Goal: Information Seeking & Learning: Compare options

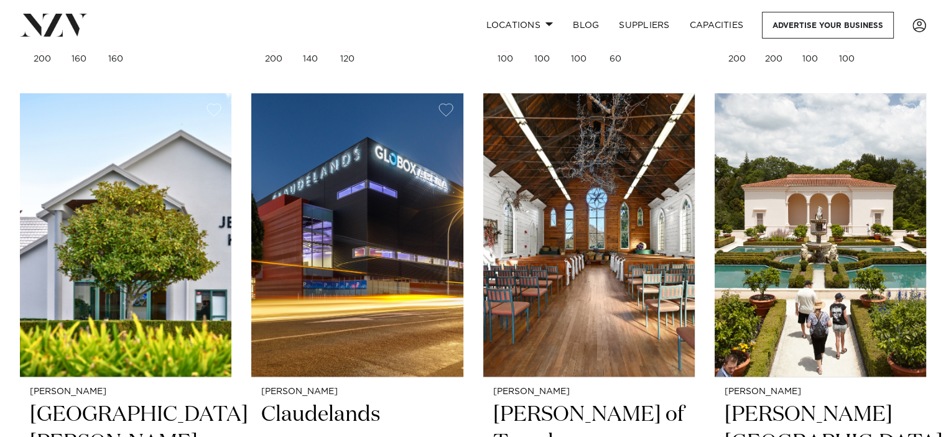
scroll to position [870, 0]
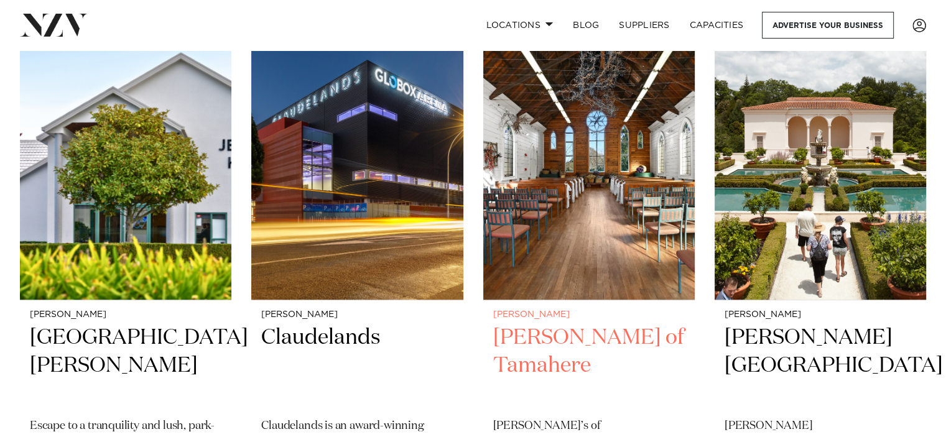
click at [587, 191] on img at bounding box center [588, 158] width 211 height 284
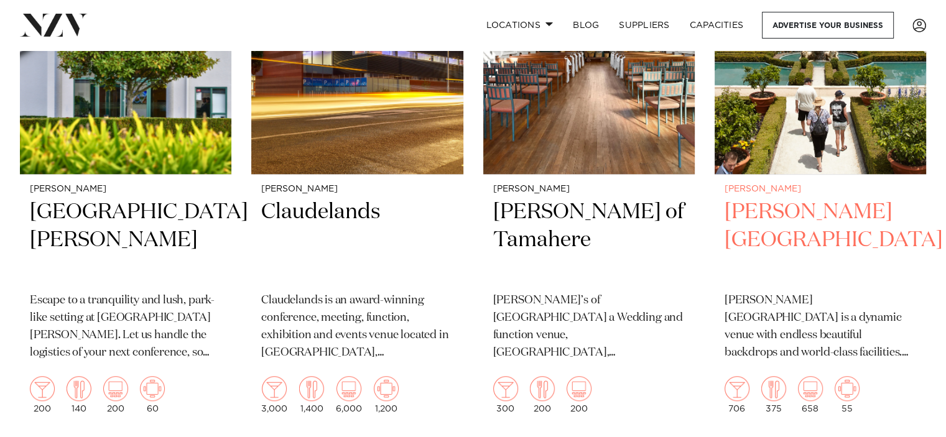
scroll to position [992, 0]
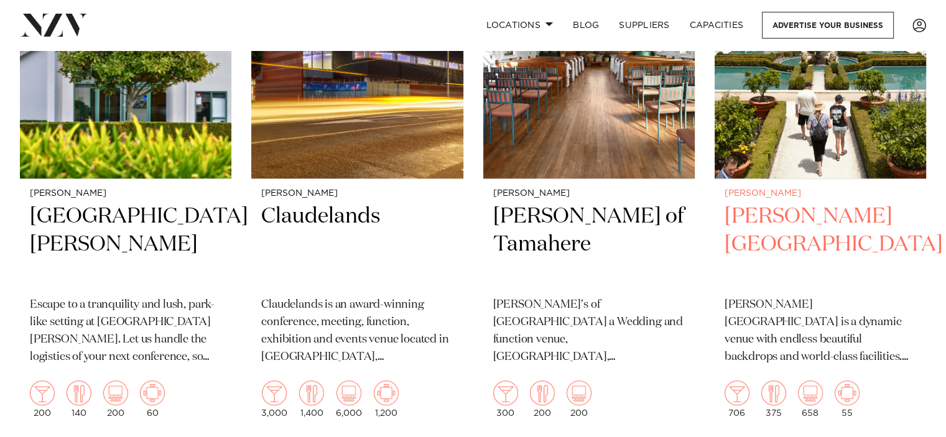
click at [843, 113] on img at bounding box center [819, 37] width 211 height 284
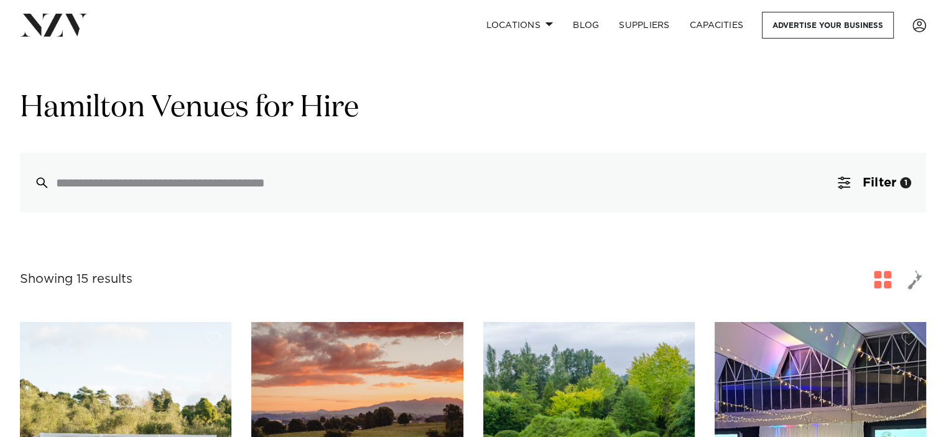
scroll to position [0, 0]
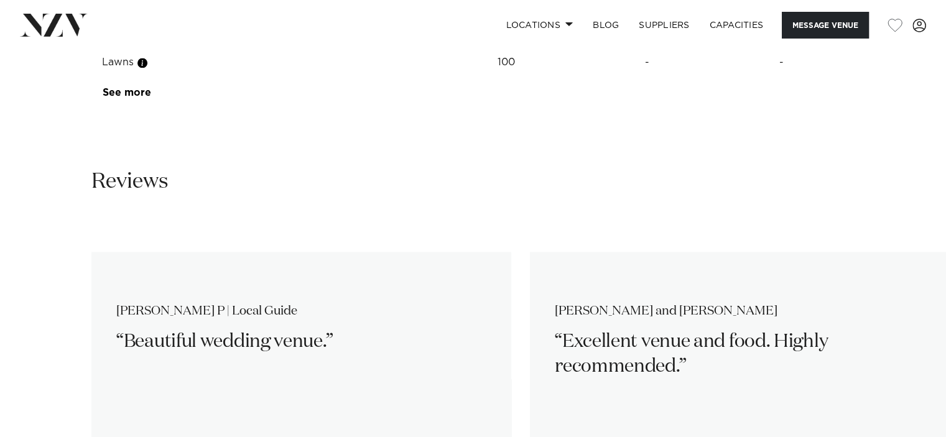
scroll to position [1766, 0]
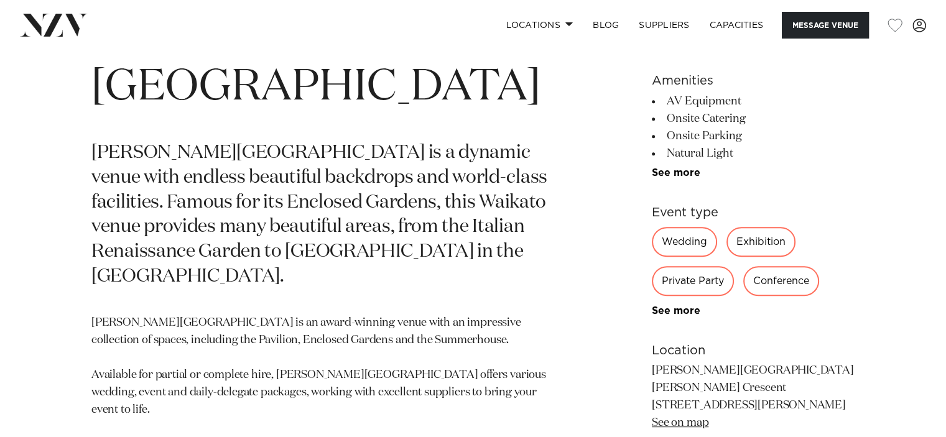
scroll to position [560, 0]
click at [679, 308] on link "See more" at bounding box center [700, 310] width 97 height 10
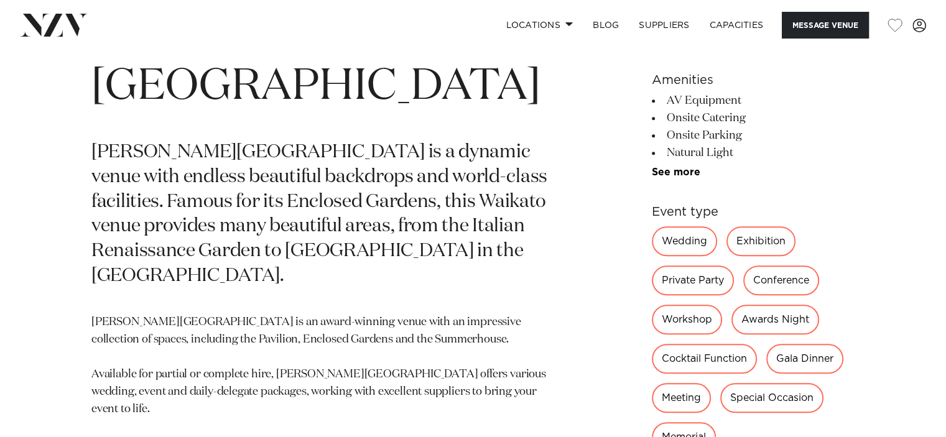
click at [691, 282] on div "Private Party" at bounding box center [693, 280] width 82 height 30
click at [695, 277] on div "Private Party" at bounding box center [693, 280] width 82 height 30
click at [694, 278] on div "Private Party" at bounding box center [693, 280] width 82 height 30
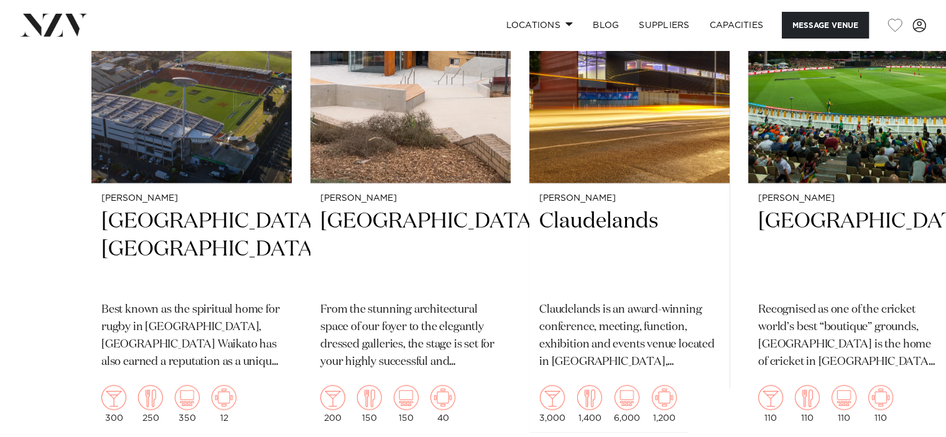
scroll to position [2238, 0]
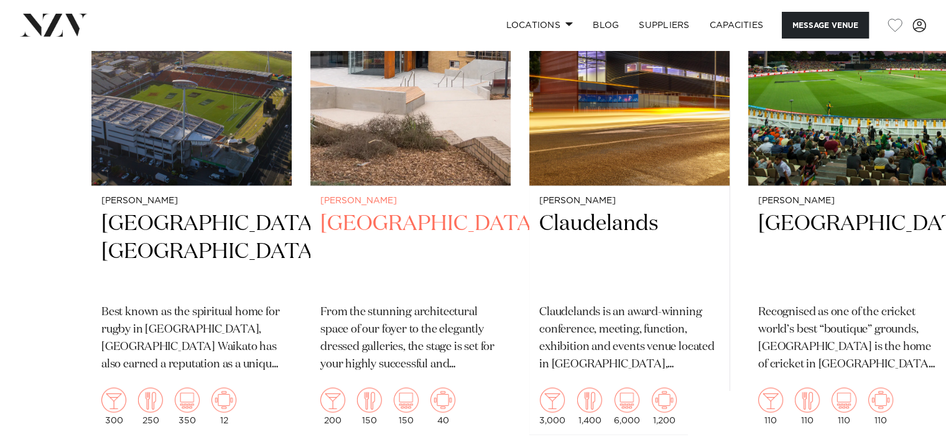
click at [435, 219] on h2 "[GEOGRAPHIC_DATA]" at bounding box center [410, 252] width 180 height 84
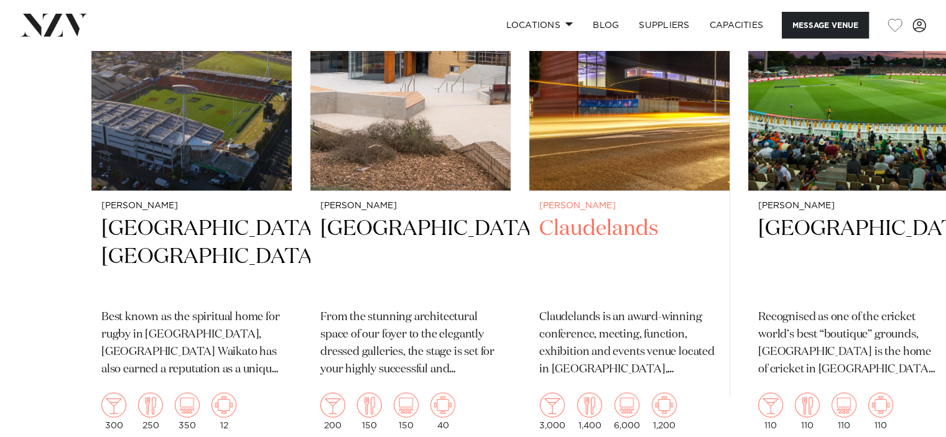
click at [641, 159] on img "3 / 4" at bounding box center [629, 56] width 200 height 269
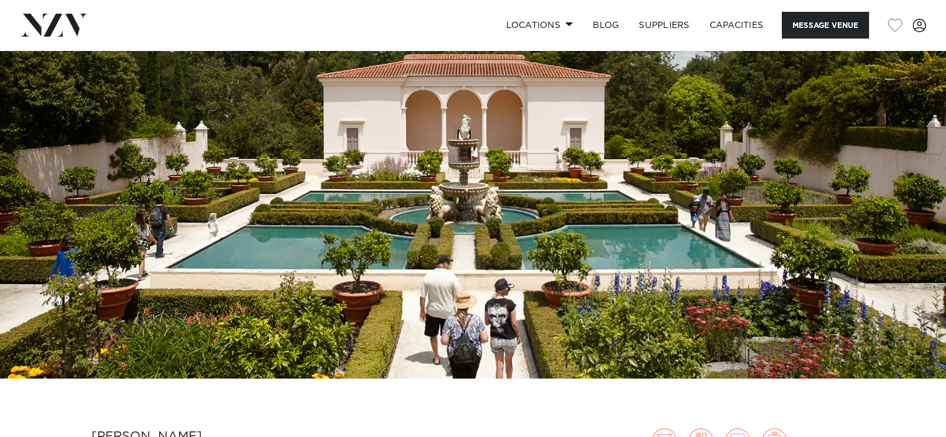
scroll to position [53, 0]
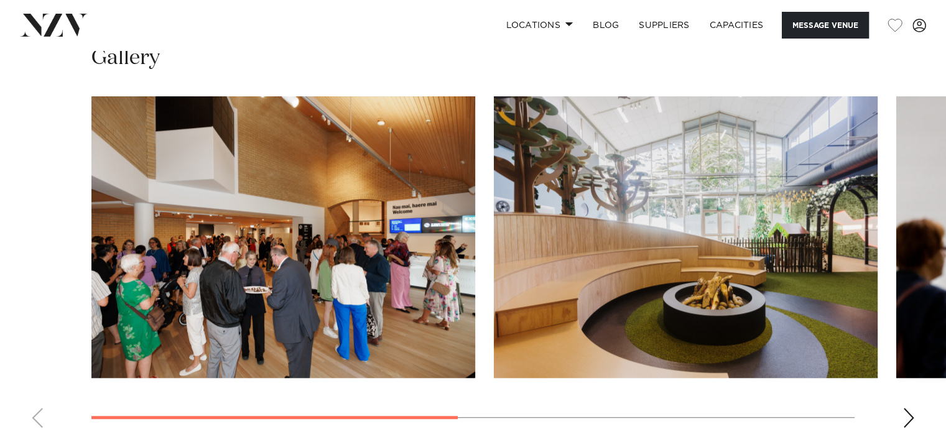
scroll to position [933, 0]
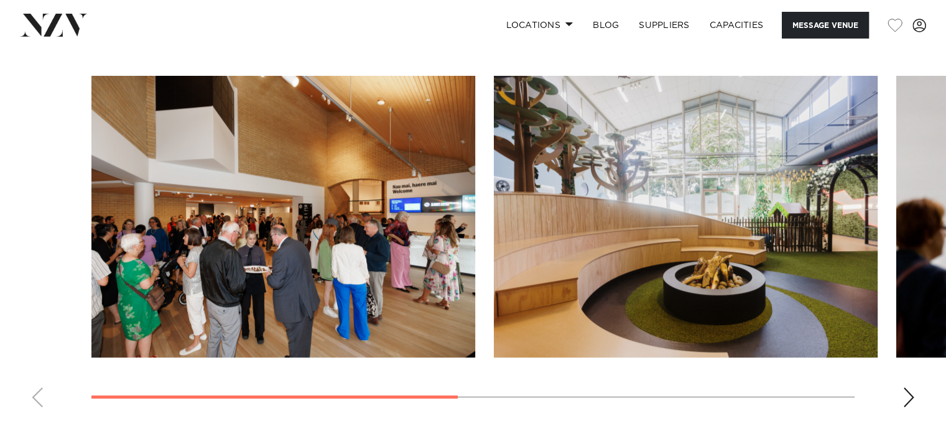
click at [910, 390] on div "Next slide" at bounding box center [908, 397] width 12 height 20
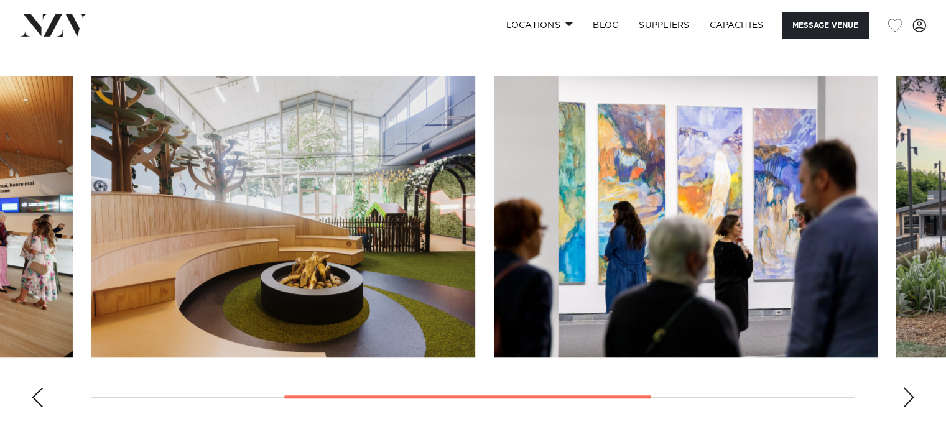
click at [910, 390] on div "Next slide" at bounding box center [908, 397] width 12 height 20
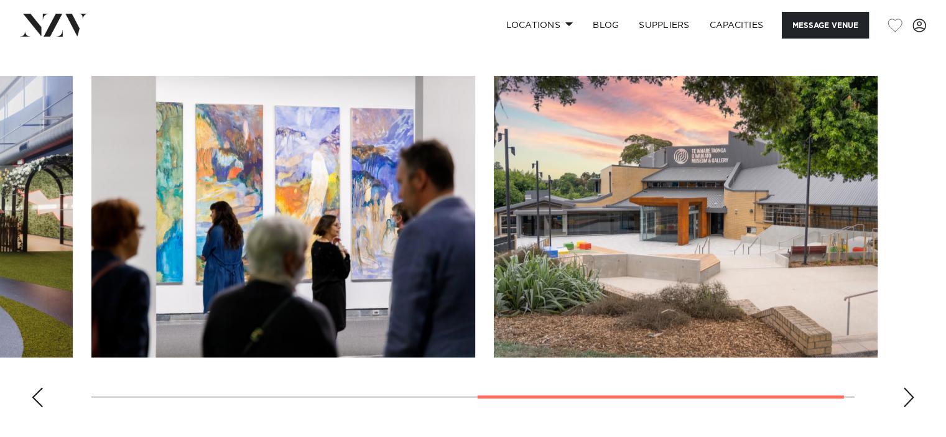
click at [910, 390] on div "Next slide" at bounding box center [908, 397] width 12 height 20
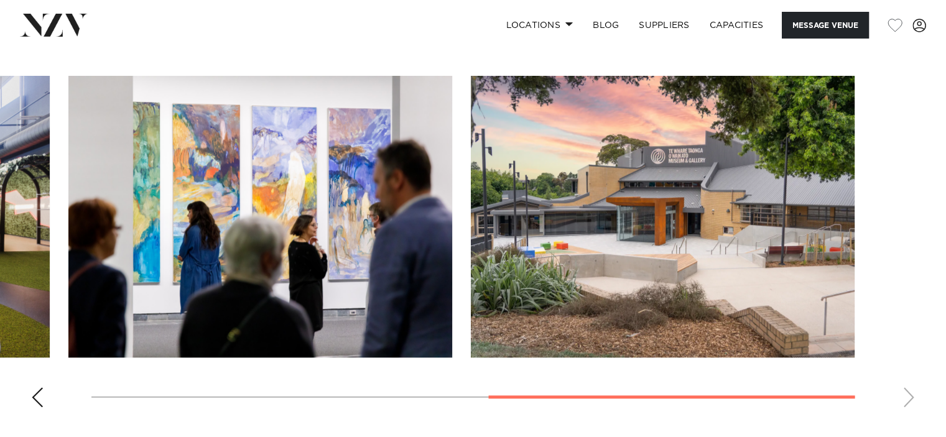
click at [910, 390] on swiper-container at bounding box center [473, 246] width 946 height 341
click at [36, 397] on div "Previous slide" at bounding box center [37, 397] width 12 height 20
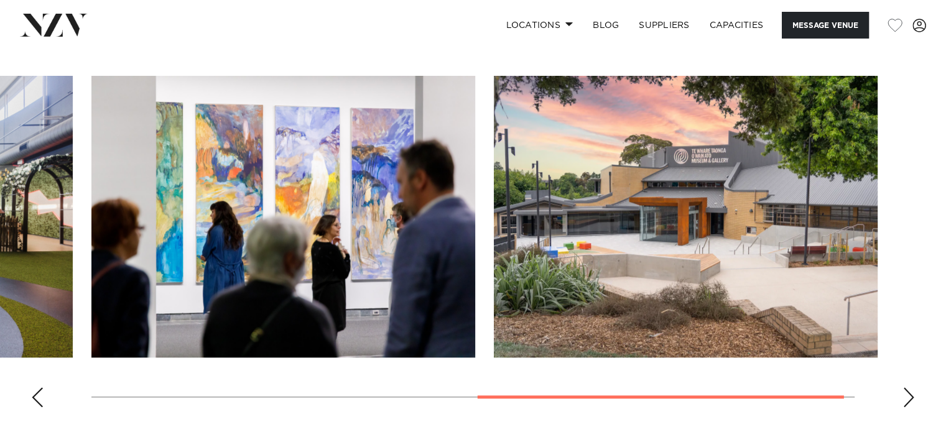
click at [36, 397] on div "Previous slide" at bounding box center [37, 397] width 12 height 20
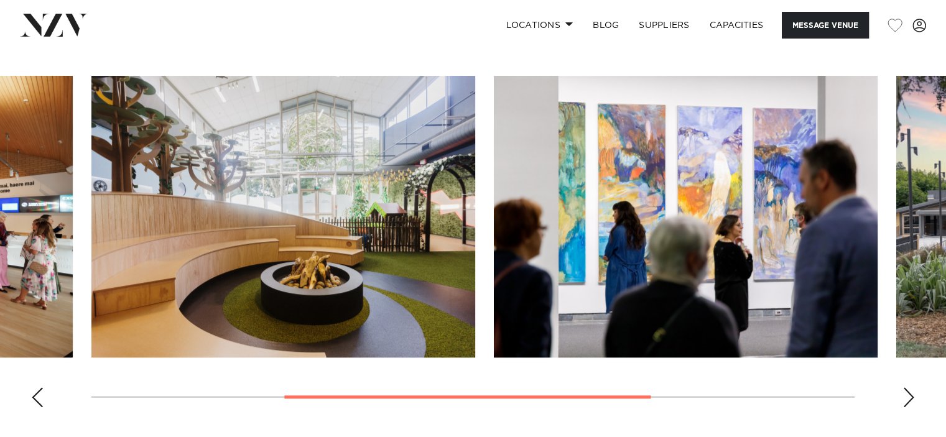
click at [36, 397] on div "Previous slide" at bounding box center [37, 397] width 12 height 20
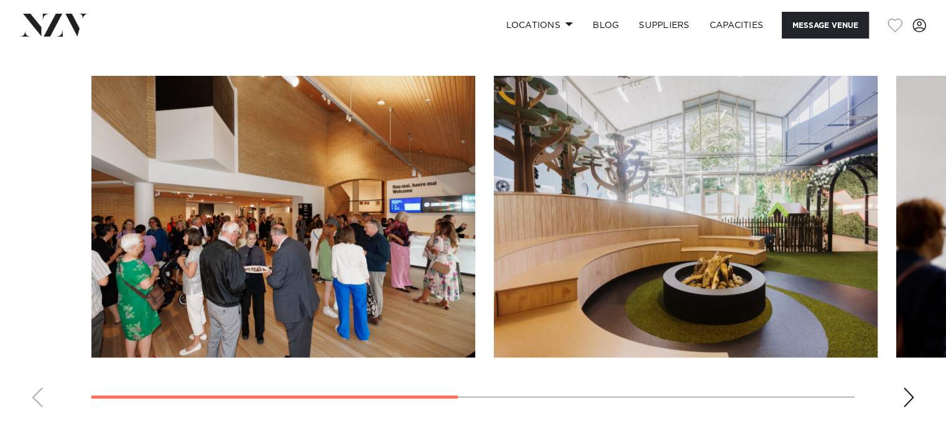
click at [36, 397] on swiper-container at bounding box center [473, 246] width 946 height 341
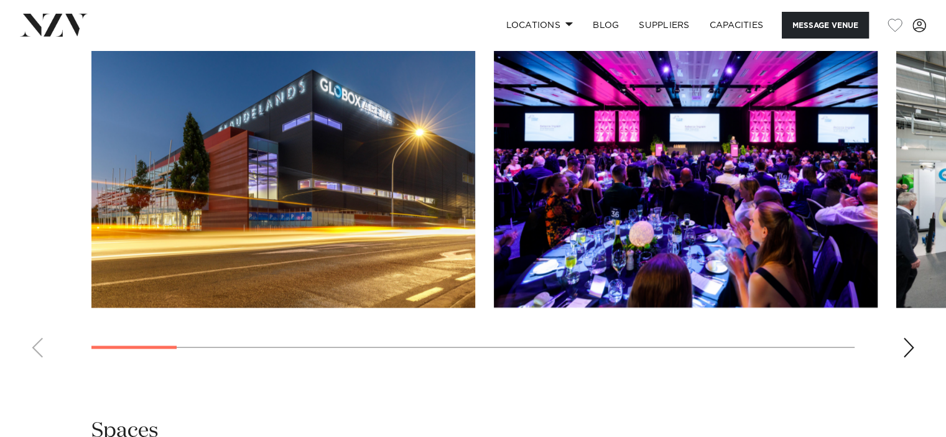
scroll to position [1243, 0]
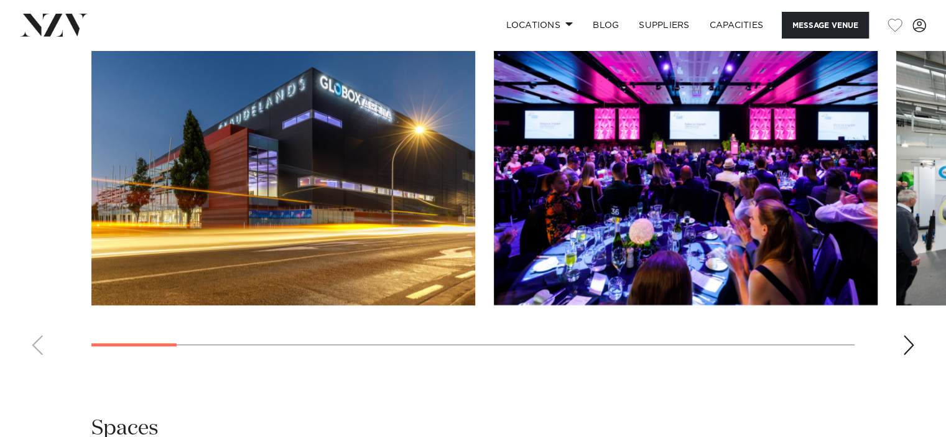
click at [908, 335] on div "Next slide" at bounding box center [908, 345] width 12 height 20
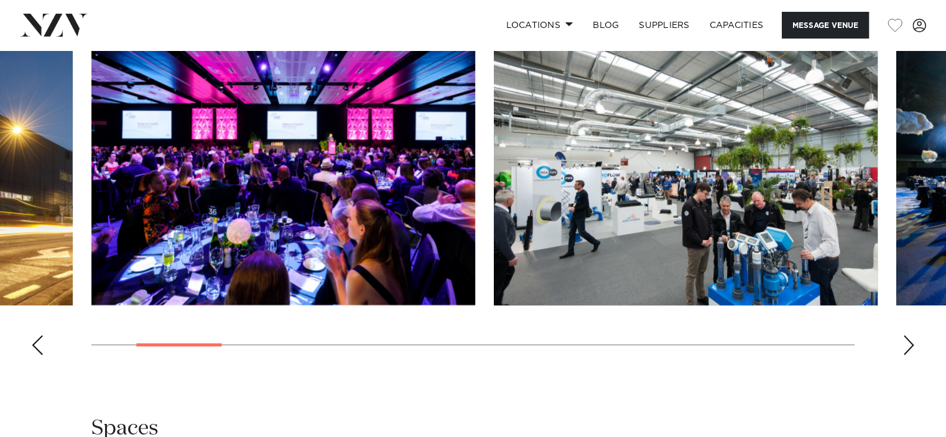
click at [908, 335] on div "Next slide" at bounding box center [908, 345] width 12 height 20
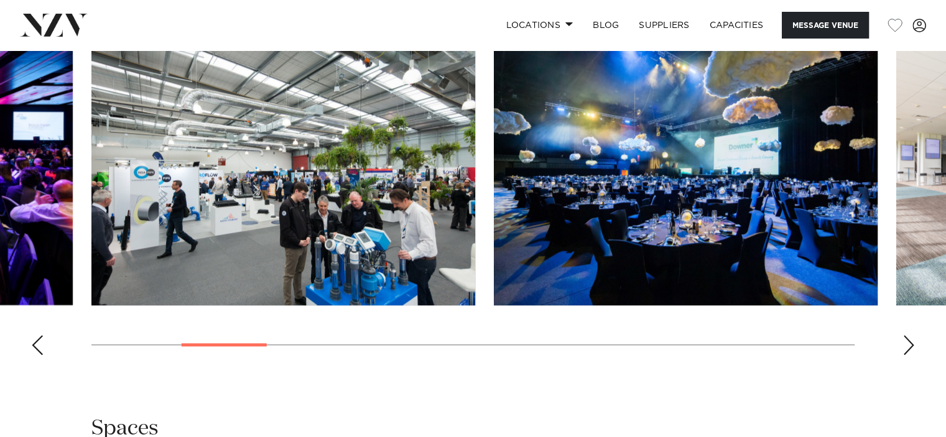
click at [908, 335] on div "Next slide" at bounding box center [908, 345] width 12 height 20
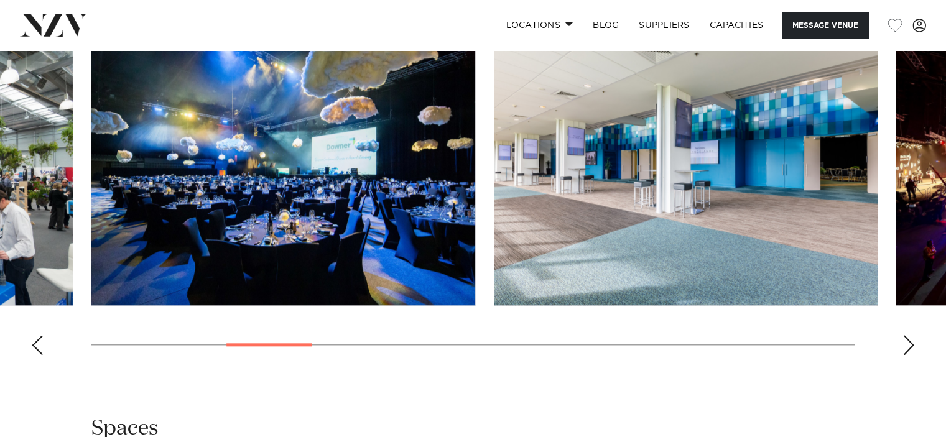
click at [908, 335] on div "Next slide" at bounding box center [908, 345] width 12 height 20
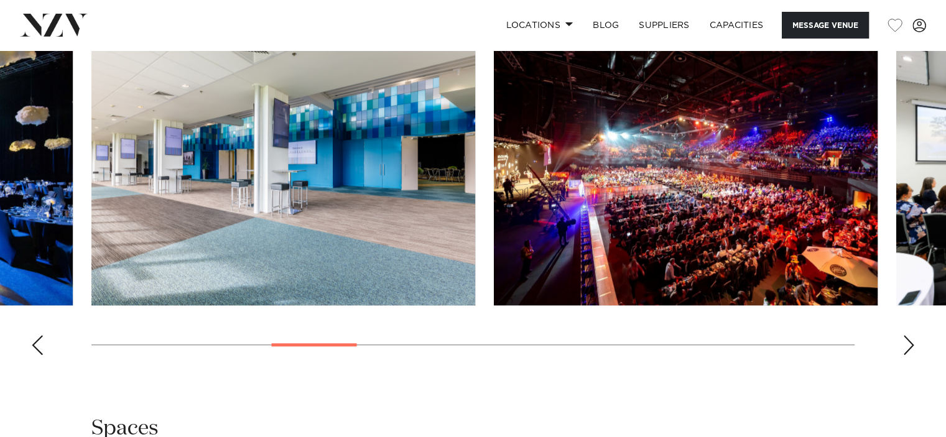
click at [908, 335] on div "Next slide" at bounding box center [908, 345] width 12 height 20
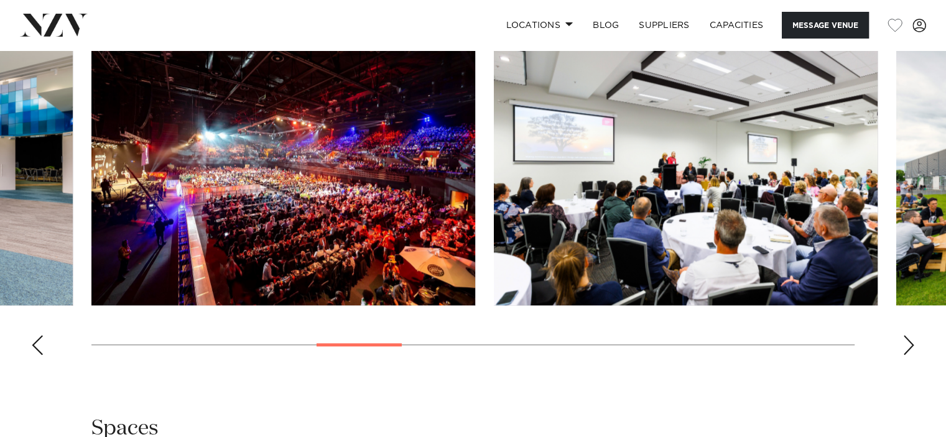
click at [908, 335] on div "Next slide" at bounding box center [908, 345] width 12 height 20
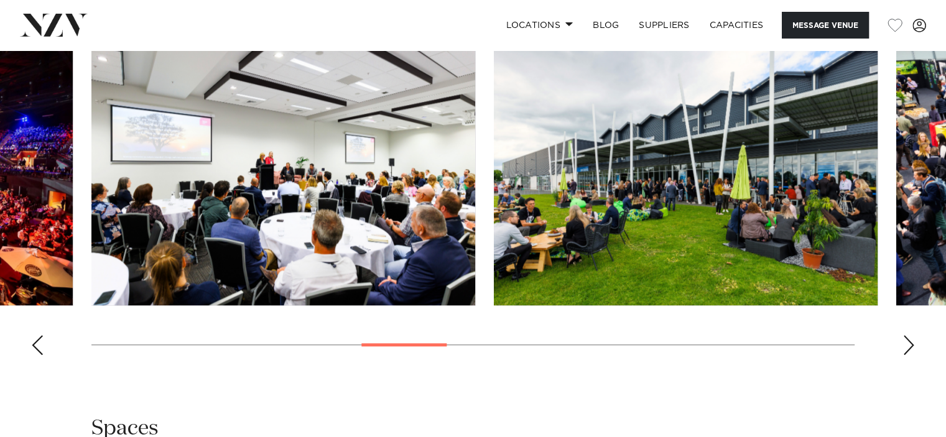
click at [908, 335] on div "Next slide" at bounding box center [908, 345] width 12 height 20
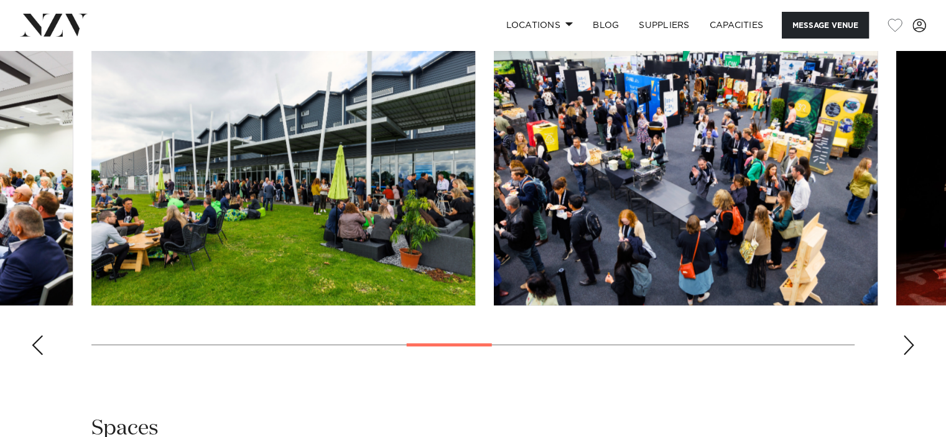
click at [908, 335] on div "Next slide" at bounding box center [908, 345] width 12 height 20
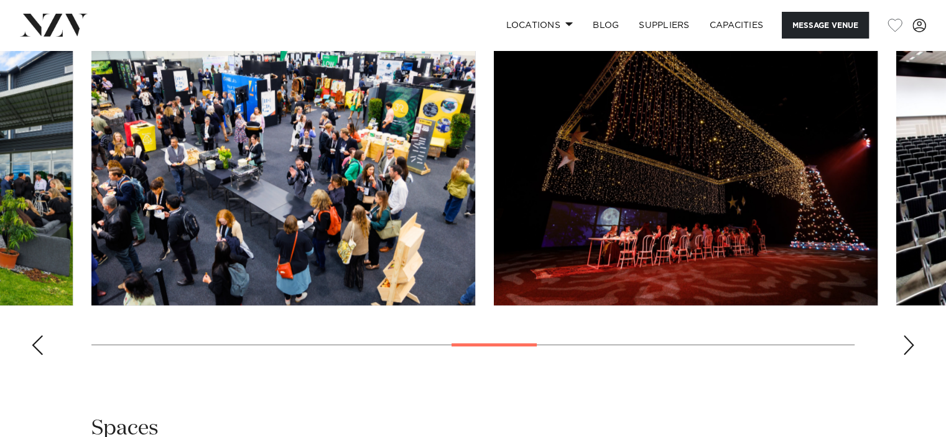
click at [908, 335] on div "Next slide" at bounding box center [908, 345] width 12 height 20
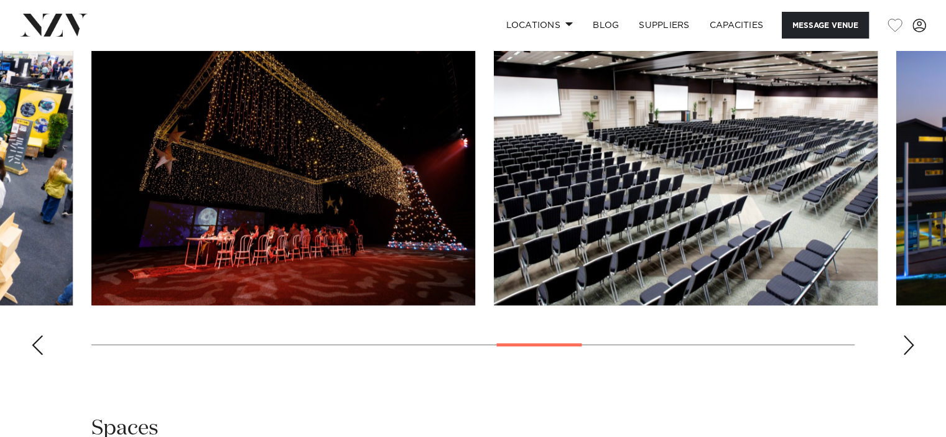
click at [908, 335] on div "Next slide" at bounding box center [908, 345] width 12 height 20
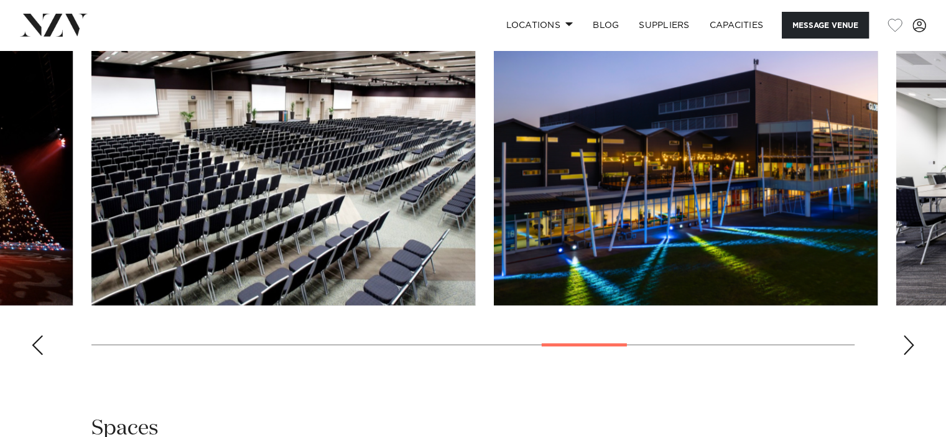
click at [908, 335] on div "Next slide" at bounding box center [908, 345] width 12 height 20
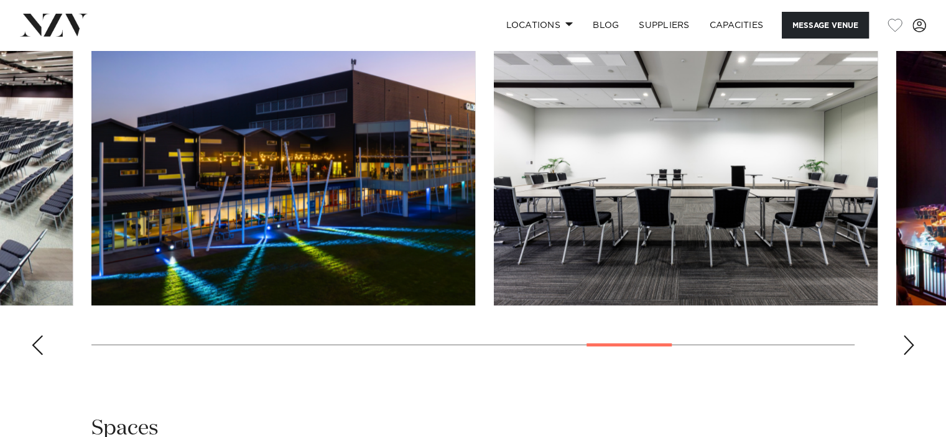
click at [908, 335] on div "Next slide" at bounding box center [908, 345] width 12 height 20
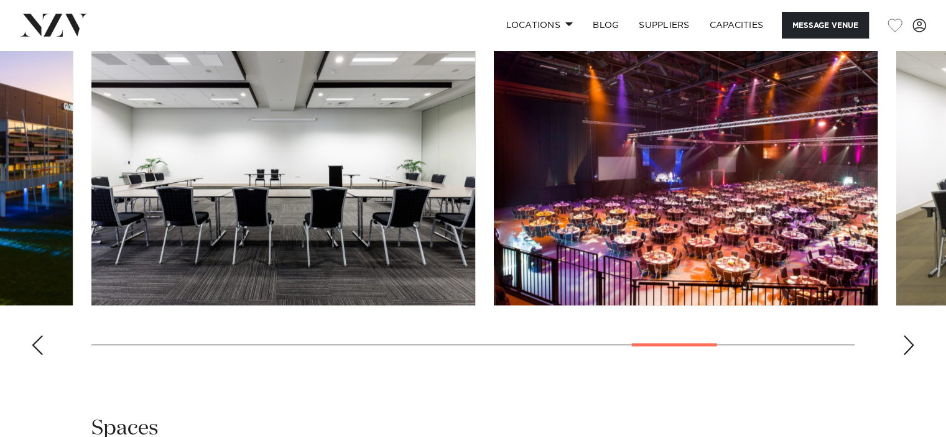
click at [908, 335] on div "Next slide" at bounding box center [908, 345] width 12 height 20
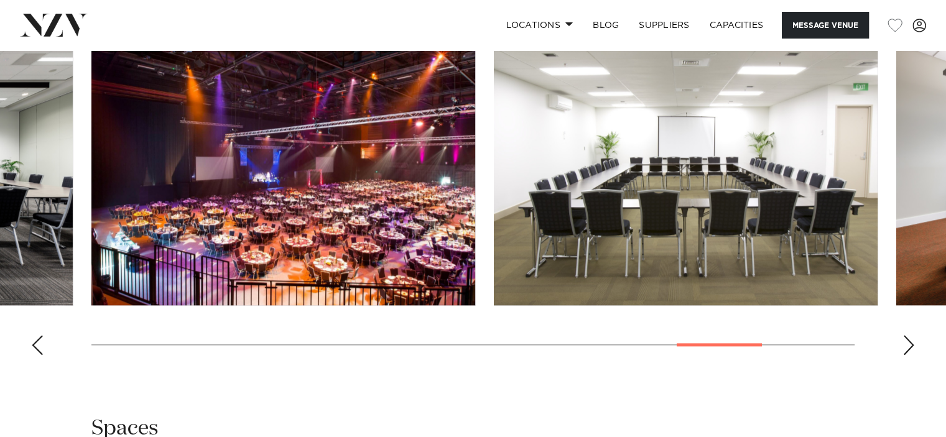
click at [908, 335] on div "Next slide" at bounding box center [908, 345] width 12 height 20
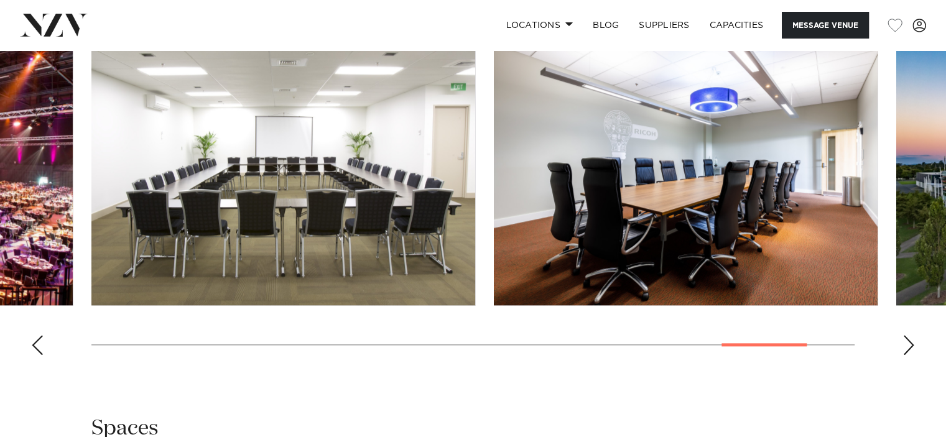
click at [908, 335] on div "Next slide" at bounding box center [908, 345] width 12 height 20
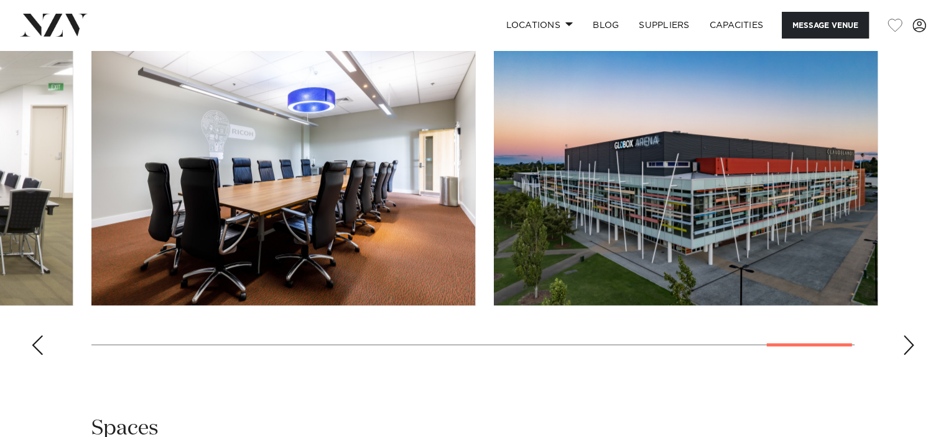
click at [908, 335] on div "Next slide" at bounding box center [908, 345] width 12 height 20
